Goal: Navigation & Orientation: Find specific page/section

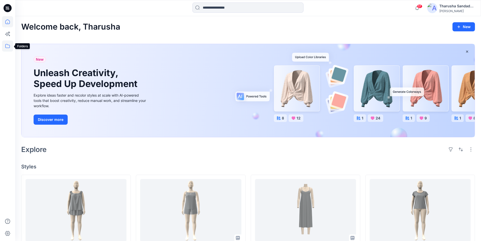
click at [7, 47] on icon at bounding box center [7, 45] width 11 height 11
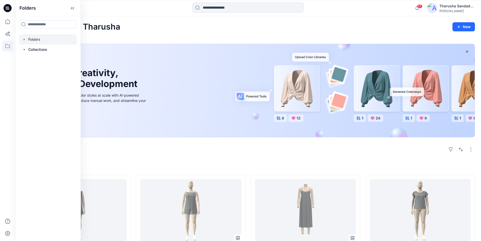
click at [43, 40] on div at bounding box center [48, 39] width 58 height 10
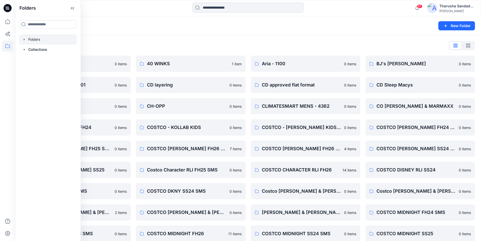
click at [128, 18] on div "Folders New Folder" at bounding box center [248, 25] width 466 height 19
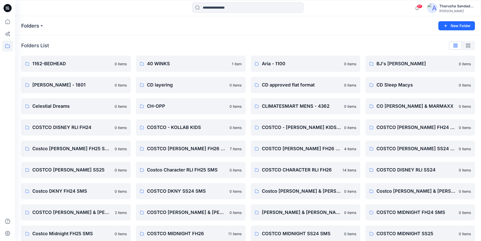
click at [7, 3] on icon at bounding box center [8, 8] width 8 height 16
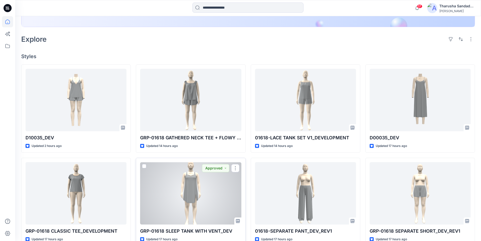
scroll to position [101, 0]
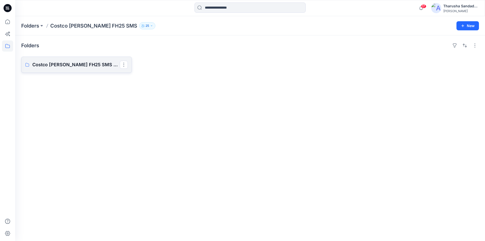
click at [73, 61] on p "Costco Carole Hochman FH25 SMS Board" at bounding box center [75, 64] width 87 height 7
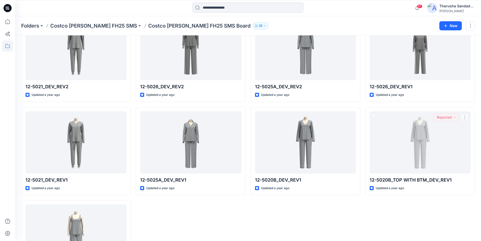
scroll to position [283, 0]
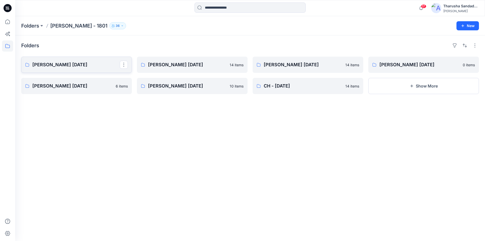
click at [71, 71] on link "Carole Hochman Nov 25" at bounding box center [76, 65] width 111 height 16
click at [172, 65] on p "[PERSON_NAME] [DATE]" at bounding box center [191, 64] width 87 height 7
click at [310, 64] on p "Carole Hochman May 25" at bounding box center [307, 64] width 87 height 7
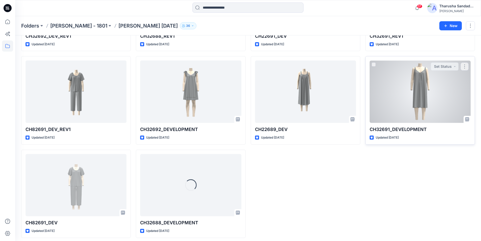
scroll to position [190, 0]
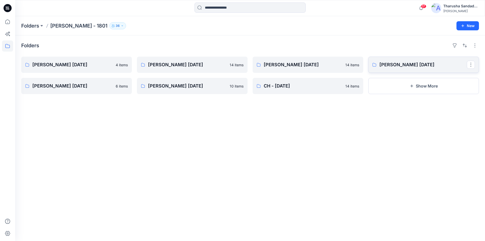
click at [396, 67] on p "Carole Hochman NOV 23" at bounding box center [423, 64] width 87 height 7
click at [52, 86] on p "CAROLE HOCHMAN AUG '21" at bounding box center [75, 85] width 87 height 7
click at [192, 88] on p "Carole Hochman May '21" at bounding box center [191, 85] width 87 height 7
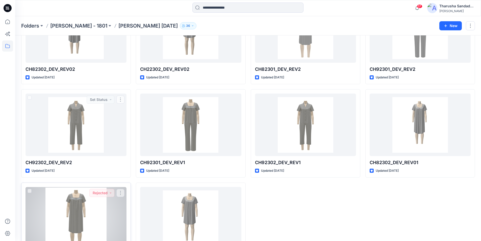
scroll to position [97, 0]
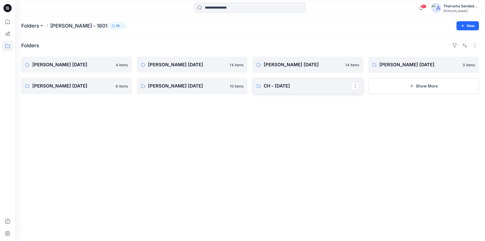
click at [281, 90] on link "CH - NOV 20" at bounding box center [308, 86] width 111 height 16
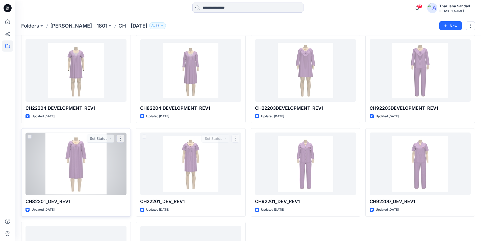
scroll to position [190, 0]
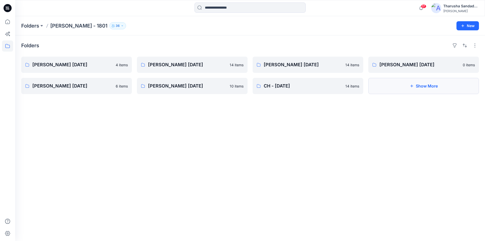
click at [423, 86] on button "Show More" at bounding box center [423, 86] width 111 height 16
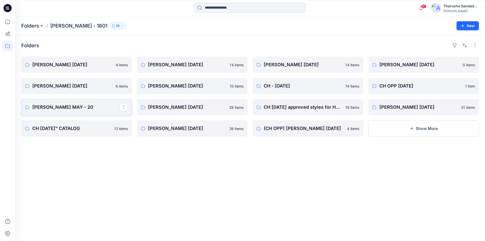
click at [69, 112] on link "CAROL HOCHMAN MAY - 20" at bounding box center [76, 107] width 111 height 16
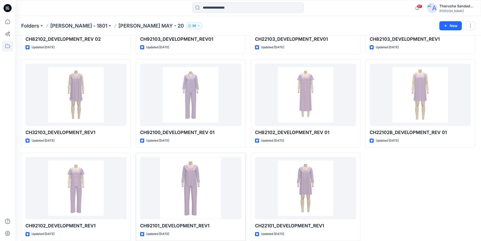
scroll to position [283, 0]
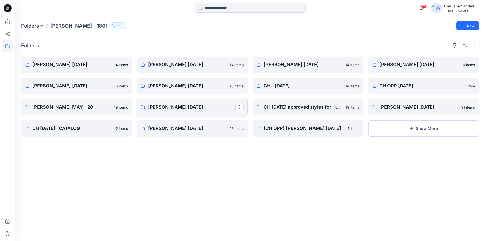
click at [174, 106] on p "Carole Hochman FEB '20" at bounding box center [191, 107] width 87 height 7
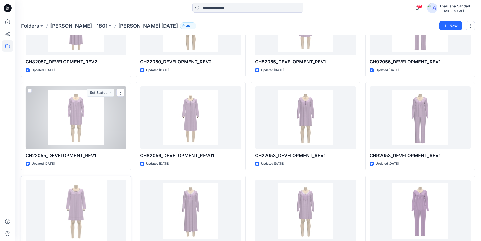
scroll to position [470, 0]
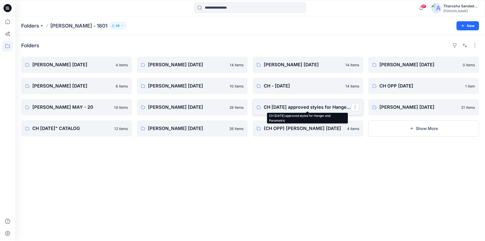
click at [299, 104] on p "CH Nov 19 approved styles for Hanger and Parametric" at bounding box center [307, 107] width 87 height 7
click at [316, 132] on p "(CH OPP) Carole Hochman AUG '19" at bounding box center [307, 128] width 87 height 7
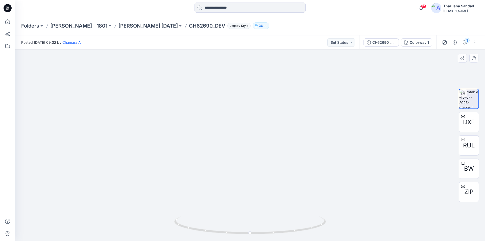
drag, startPoint x: 248, startPoint y: 73, endPoint x: 241, endPoint y: 152, distance: 79.4
drag, startPoint x: 301, startPoint y: 225, endPoint x: 272, endPoint y: 218, distance: 29.9
click at [272, 218] on icon at bounding box center [250, 225] width 153 height 19
drag, startPoint x: 234, startPoint y: 235, endPoint x: 239, endPoint y: 234, distance: 5.6
click at [239, 234] on icon at bounding box center [250, 225] width 153 height 19
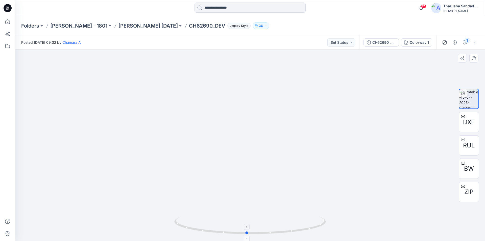
drag, startPoint x: 278, startPoint y: 233, endPoint x: 322, endPoint y: 228, distance: 44.2
click at [322, 228] on icon at bounding box center [250, 225] width 153 height 19
drag, startPoint x: 254, startPoint y: 108, endPoint x: 262, endPoint y: 121, distance: 14.9
drag, startPoint x: 289, startPoint y: 233, endPoint x: 235, endPoint y: 214, distance: 58.1
click at [228, 227] on icon at bounding box center [250, 225] width 153 height 19
